Goal: Ask a question: Seek information or help from site administrators or community

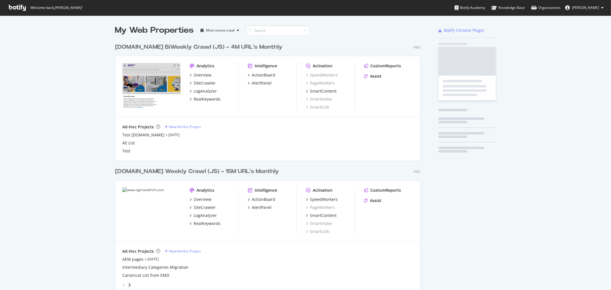
scroll to position [285, 601]
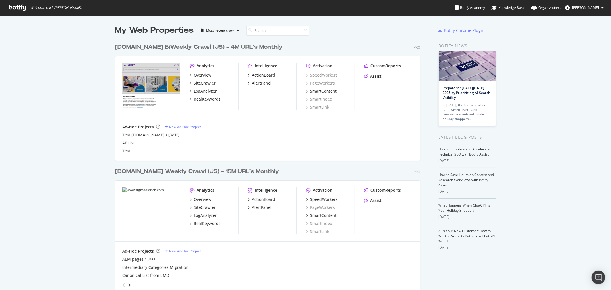
click at [206, 83] on div "SiteCrawler" at bounding box center [205, 83] width 22 height 6
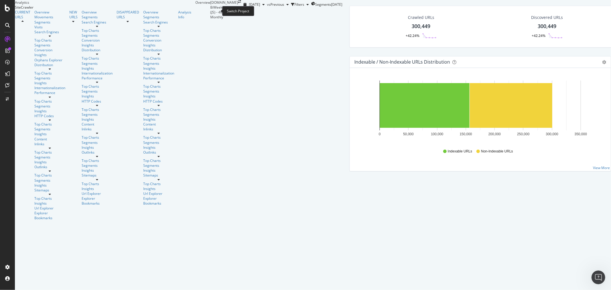
click at [238, 3] on icon "arrow-right-arrow-left" at bounding box center [239, 1] width 3 height 3
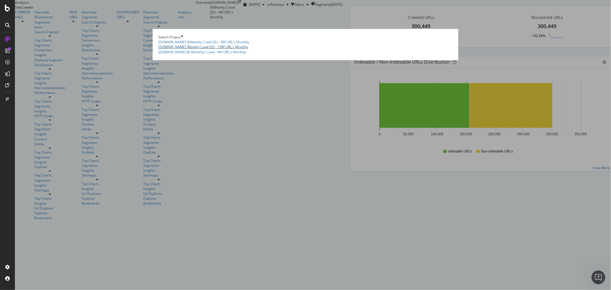
click at [196, 49] on link "sigmaaldrich.com Weekly Crawl (JS) - 15M URL's Monthly" at bounding box center [203, 46] width 90 height 5
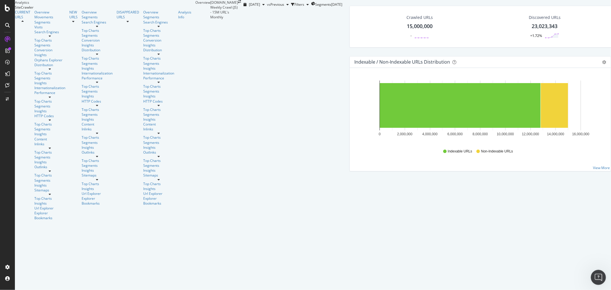
click at [599, 274] on icon "Open Intercom Messenger" at bounding box center [597, 276] width 9 height 9
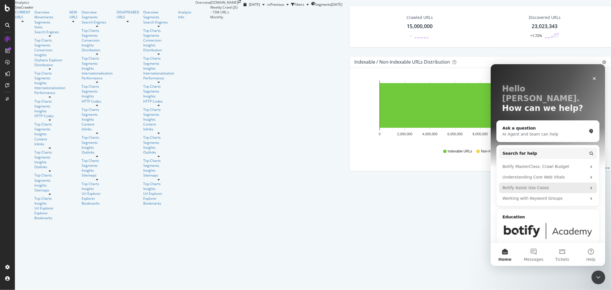
scroll to position [31, 0]
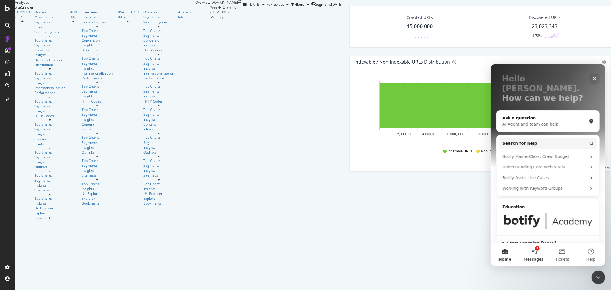
click at [534, 251] on button "1 Messages" at bounding box center [533, 254] width 29 height 23
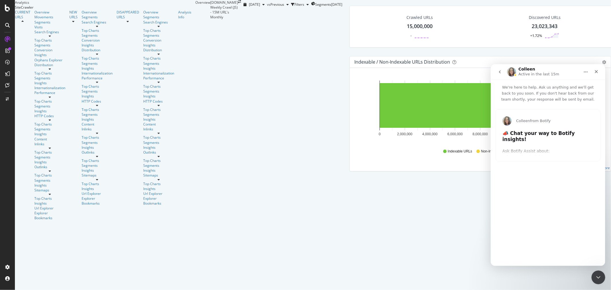
scroll to position [0, 0]
click at [545, 131] on h2 "📣 Chat your way to Botify insights!" at bounding box center [547, 137] width 91 height 15
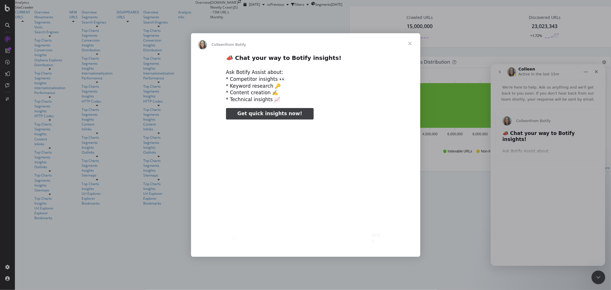
type input "743081"
type input "26381"
type input "769614"
type input "52795"
type input "796196"
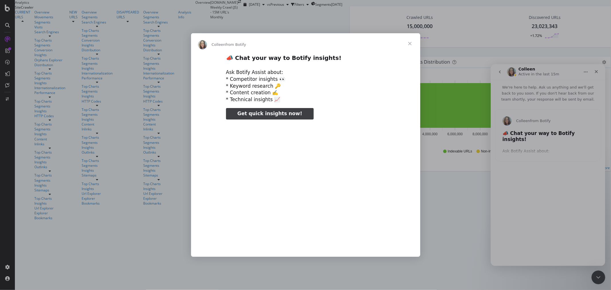
click at [279, 114] on span "Get quick insights now!" at bounding box center [269, 114] width 65 height 6
type input "83150"
type input "823060"
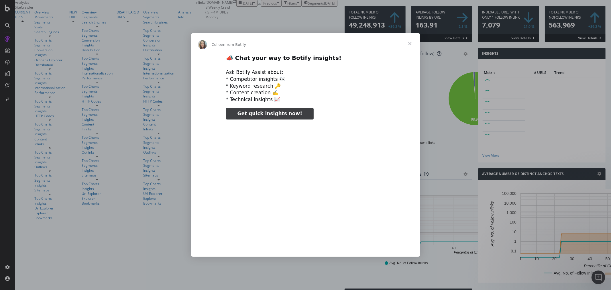
click at [272, 115] on span "Get quick insights now!" at bounding box center [269, 114] width 65 height 6
type input "1174158"
click at [409, 44] on span "Close" at bounding box center [410, 43] width 21 height 21
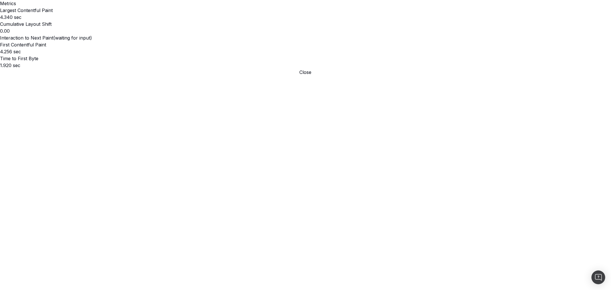
click at [599, 69] on button "Close" at bounding box center [305, 72] width 611 height 7
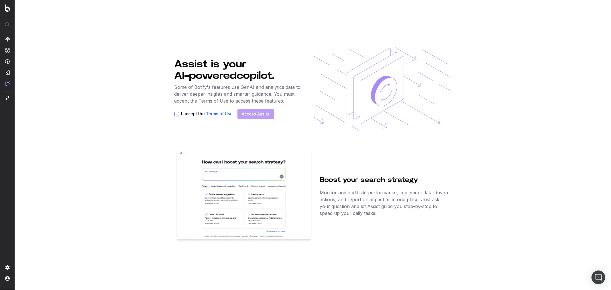
click at [177, 115] on button "I accept the Terms of Use" at bounding box center [176, 114] width 5 height 5
click at [256, 116] on link "Access Assist" at bounding box center [255, 114] width 27 height 6
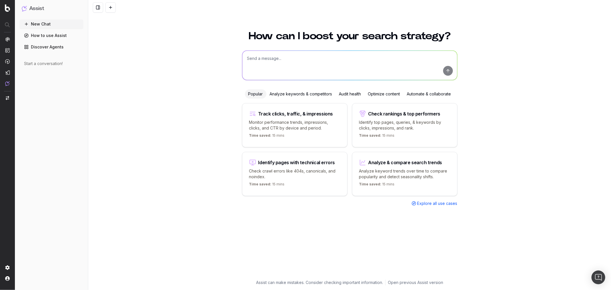
click at [313, 61] on textarea at bounding box center [349, 65] width 215 height 29
drag, startPoint x: 284, startPoint y: 58, endPoint x: 301, endPoint y: 58, distance: 16.9
click at [301, 58] on textarea "Identify inlinks gap between top pages" at bounding box center [349, 65] width 215 height 29
click at [297, 59] on textarea "Identify inlinks gap on top pages" at bounding box center [349, 65] width 215 height 29
type textarea "Identify inlinks gap on top 100 pages"
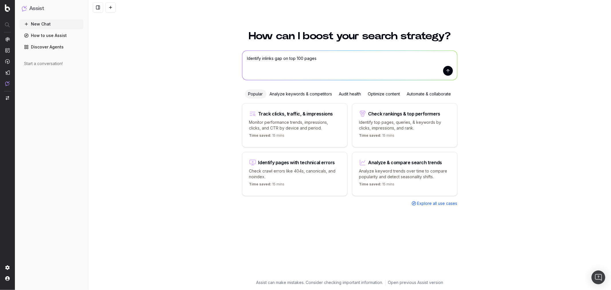
click at [448, 72] on button "submit" at bounding box center [448, 71] width 10 height 10
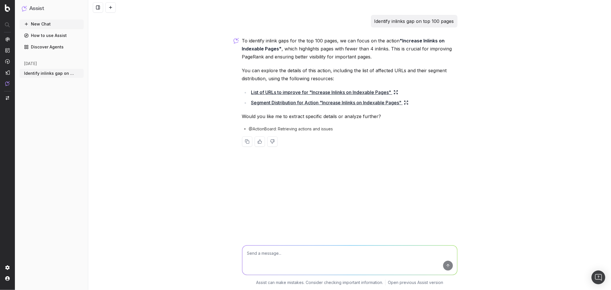
drag, startPoint x: 326, startPoint y: 103, endPoint x: 320, endPoint y: 103, distance: 6.0
click at [320, 103] on link "Segment Distribution for Action "Increase Inlinks on Indexable Pages"" at bounding box center [329, 103] width 157 height 8
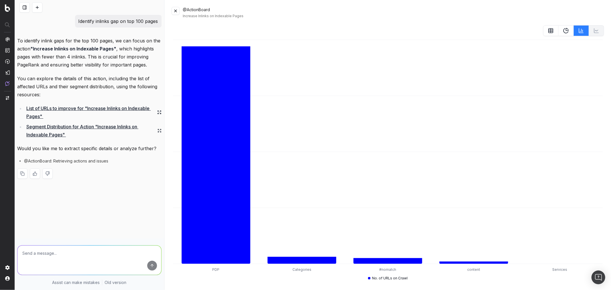
click at [566, 30] on icon at bounding box center [567, 29] width 2 height 2
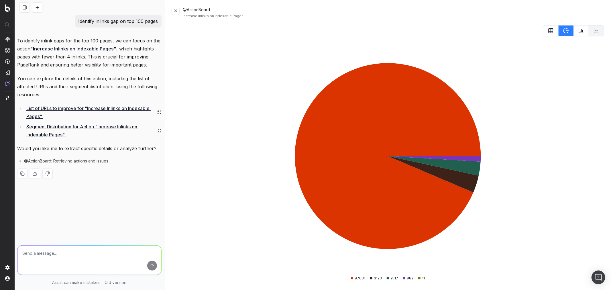
click at [583, 30] on icon at bounding box center [581, 31] width 6 height 6
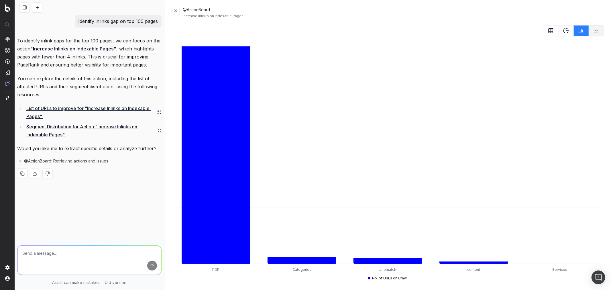
click at [550, 29] on icon at bounding box center [551, 31] width 6 height 6
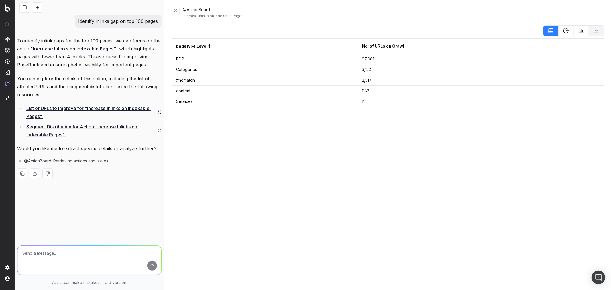
click at [579, 32] on icon at bounding box center [581, 31] width 6 height 6
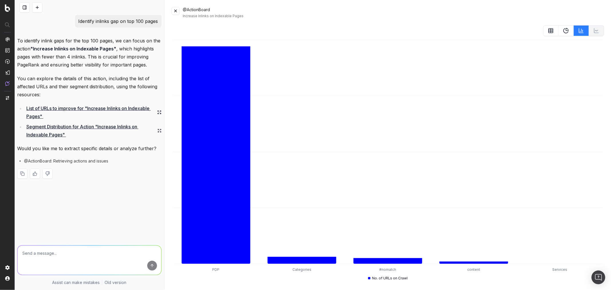
click at [101, 109] on link "List of URLs to improve for "Increase Inlinks on Indexable Pages"" at bounding box center [93, 112] width 135 height 16
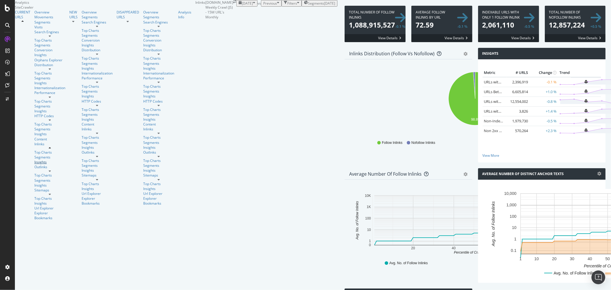
click at [34, 160] on div "Insights" at bounding box center [49, 162] width 31 height 5
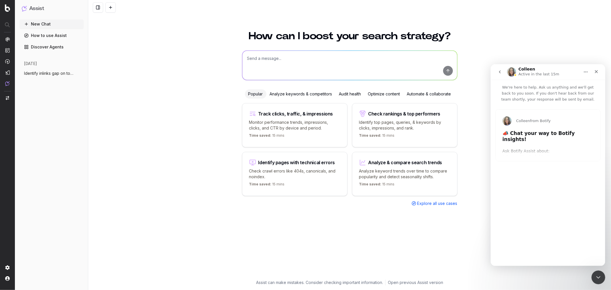
click at [422, 204] on span "Explore all use cases" at bounding box center [437, 203] width 40 height 6
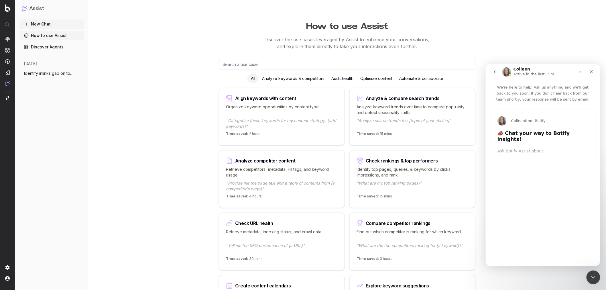
click at [376, 79] on div "Optimize content" at bounding box center [376, 78] width 39 height 9
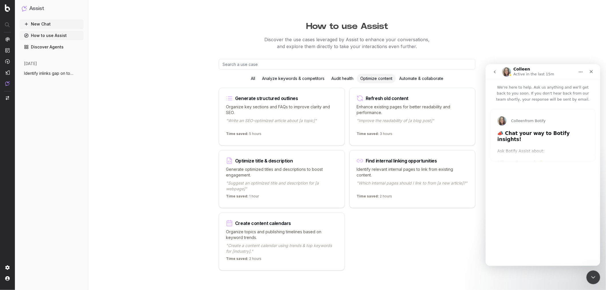
click at [405, 167] on p "Identify relevant internal pages to link from existing content." at bounding box center [413, 171] width 112 height 11
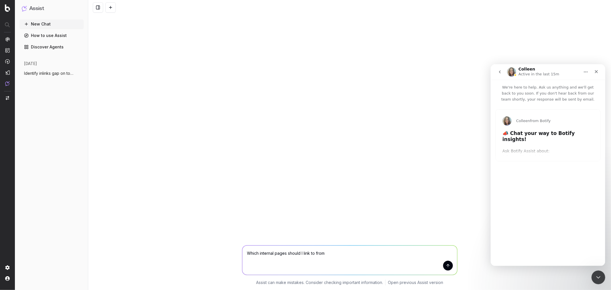
type input "3296666"
click at [596, 72] on icon "Close" at bounding box center [596, 71] width 5 height 5
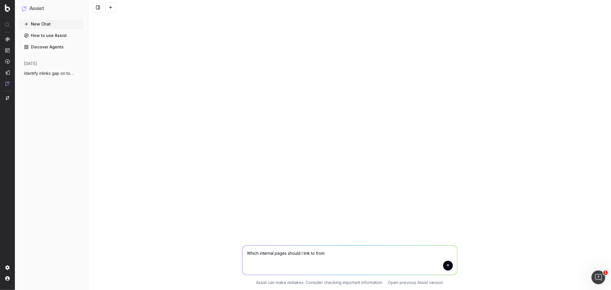
type input "399039"
click at [447, 267] on button "submit" at bounding box center [448, 266] width 10 height 10
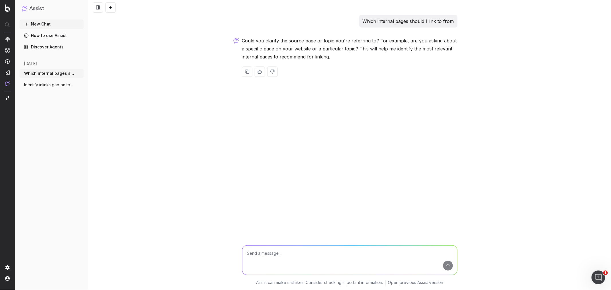
drag, startPoint x: 364, startPoint y: 21, endPoint x: 456, endPoint y: 22, distance: 91.9
click at [456, 22] on div "Which internal pages should I link to from" at bounding box center [408, 21] width 98 height 13
copy p "Which internal pages should I link to from"
click at [338, 254] on textarea at bounding box center [349, 259] width 215 height 29
type input "2602302"
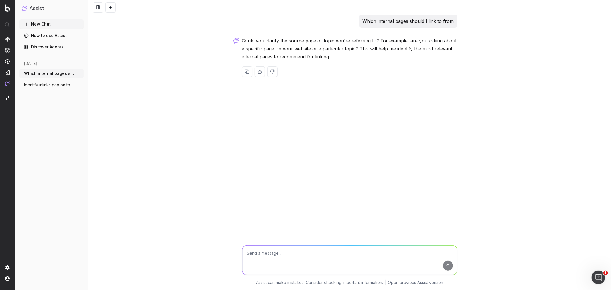
paste textarea "Which internal pages should I link to from"
type textarea "Which internal pages should I link to from"
click at [318, 254] on textarea "Which internal pages should I link to from" at bounding box center [349, 259] width 215 height 29
type input "3186934"
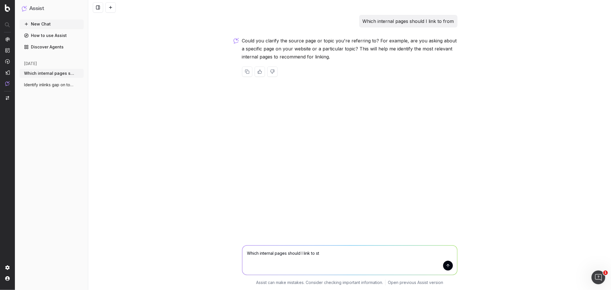
type textarea "Which internal pages should I link to str"
type input "3266432"
type input "3296666"
type textarea "Which internal pages should I link to strng"
click at [322, 253] on textarea "Which internal pages should I link to [PERSON_NAME]" at bounding box center [349, 259] width 215 height 29
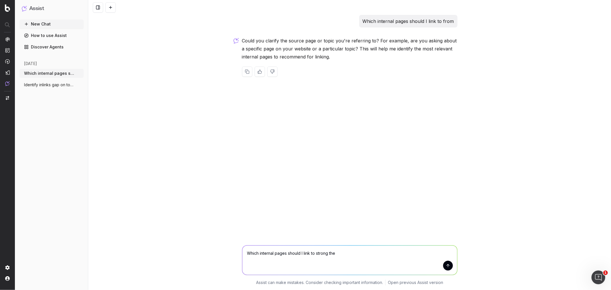
type textarea "Which internal pages should I link to strong the"
